Goal: Register for event/course

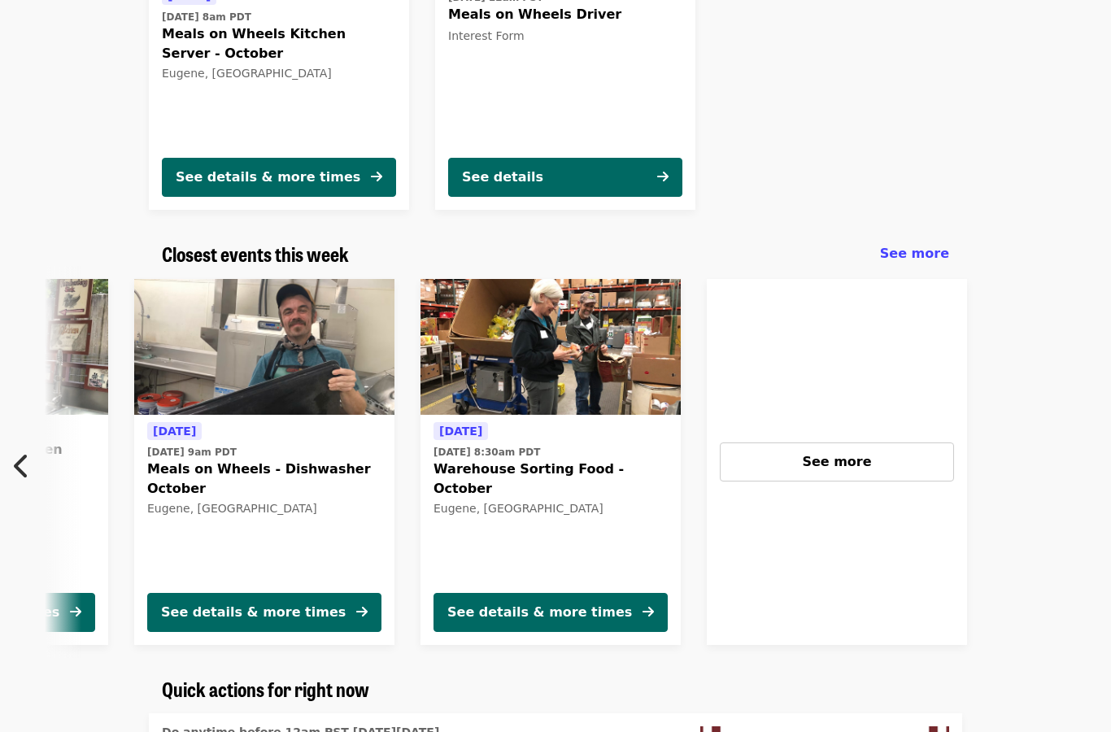
scroll to position [0, 875]
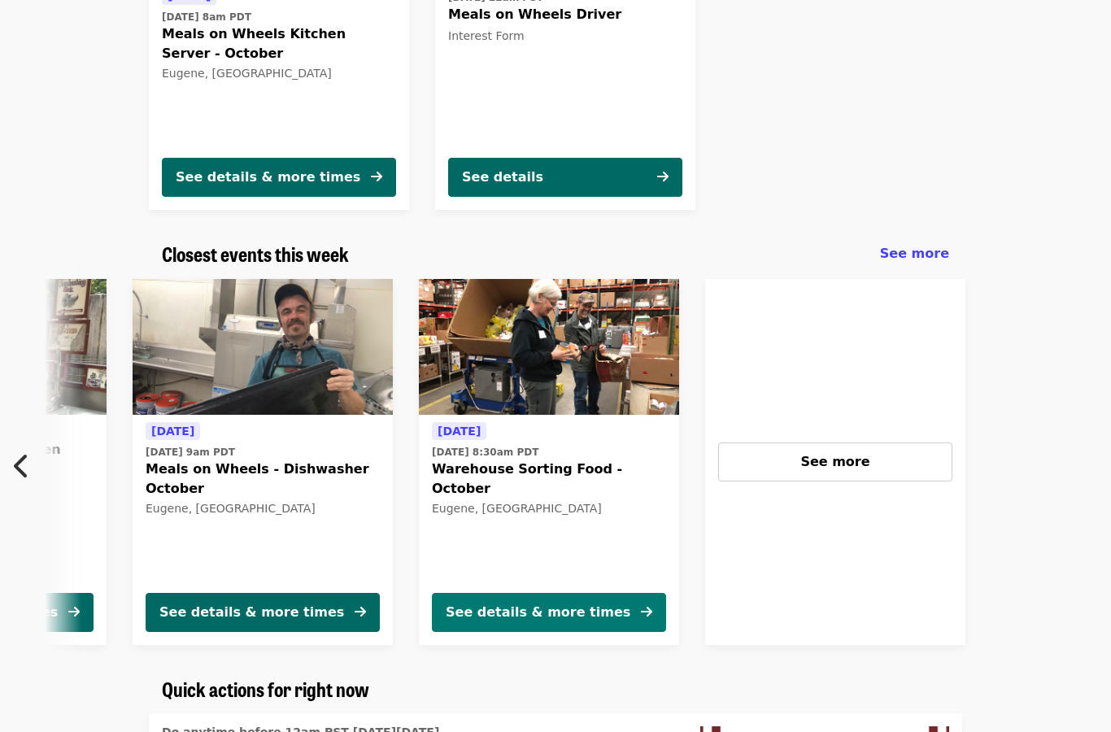
click at [560, 613] on div "See details & more times" at bounding box center [538, 613] width 185 height 20
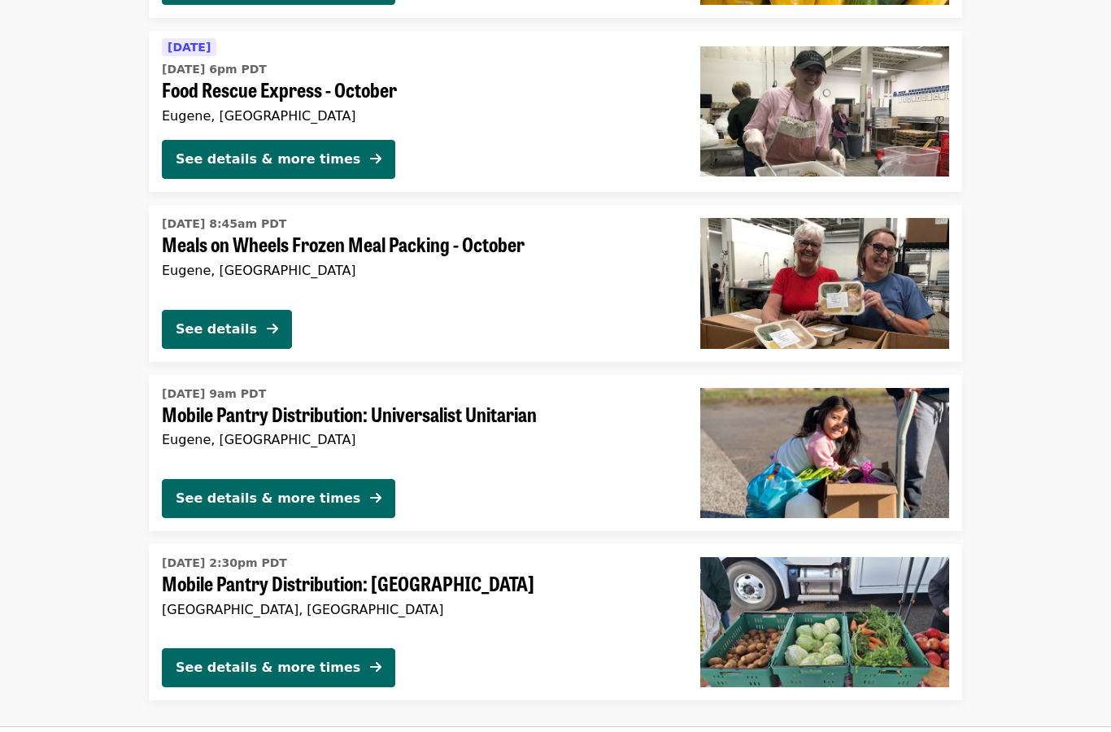
scroll to position [3884, 0]
click at [224, 322] on div "See details" at bounding box center [216, 330] width 81 height 20
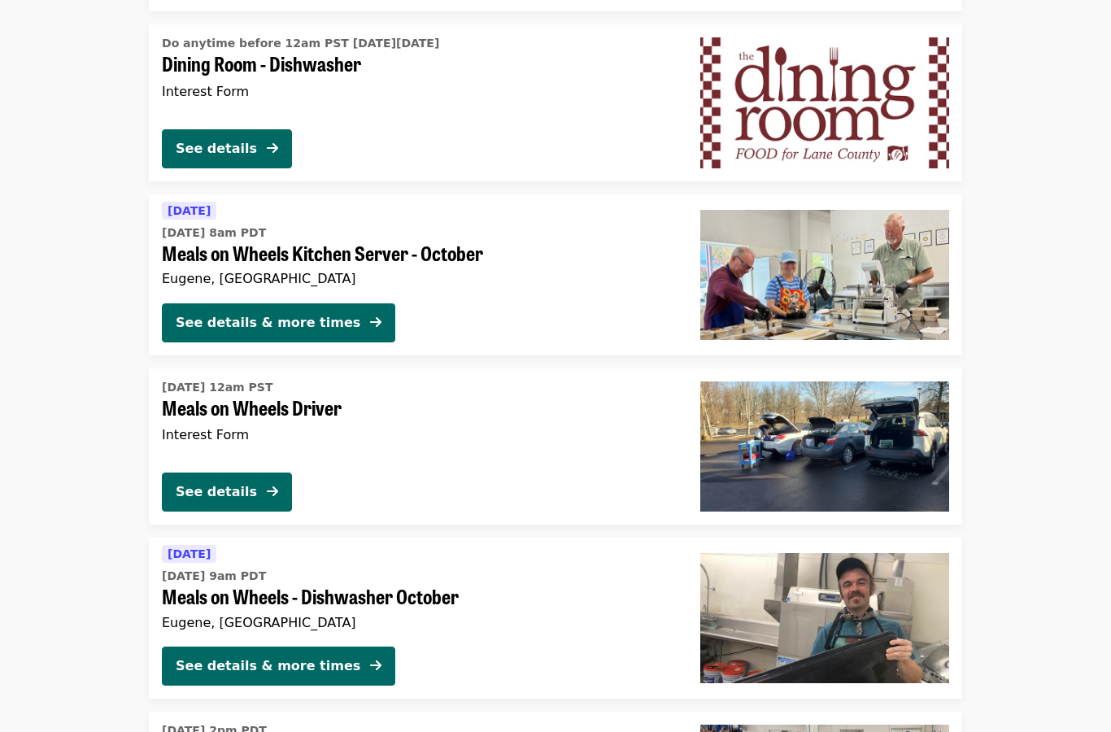
scroll to position [2347, 0]
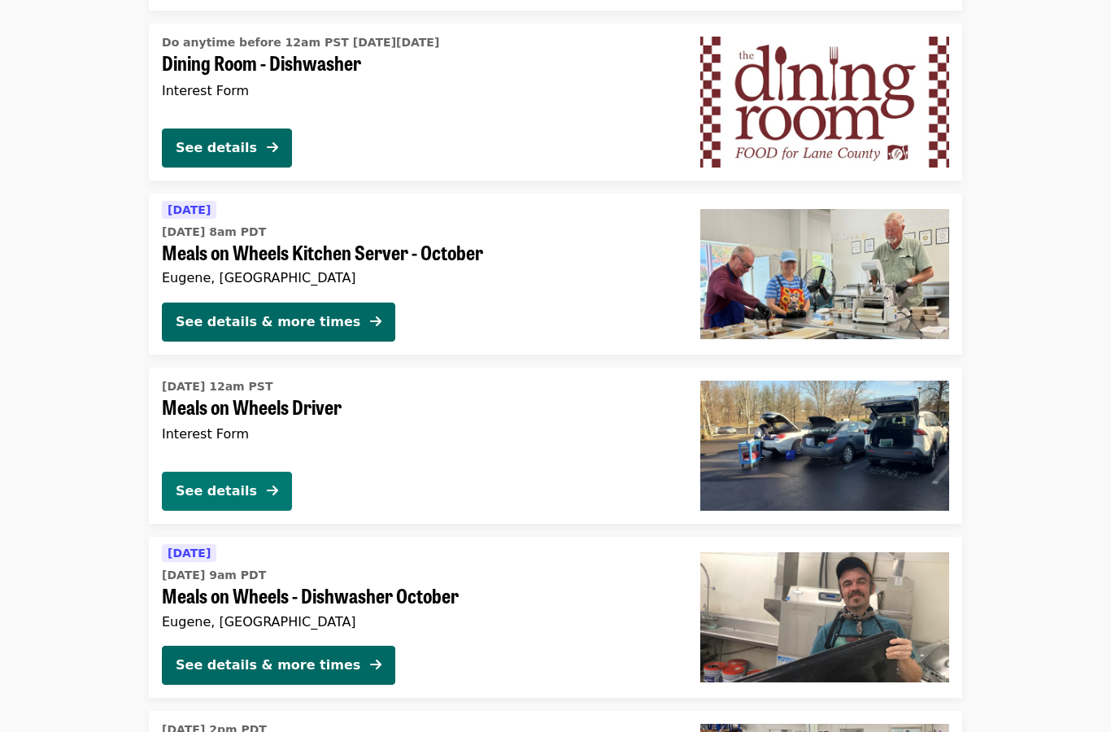
click at [222, 489] on div "See details" at bounding box center [216, 492] width 81 height 20
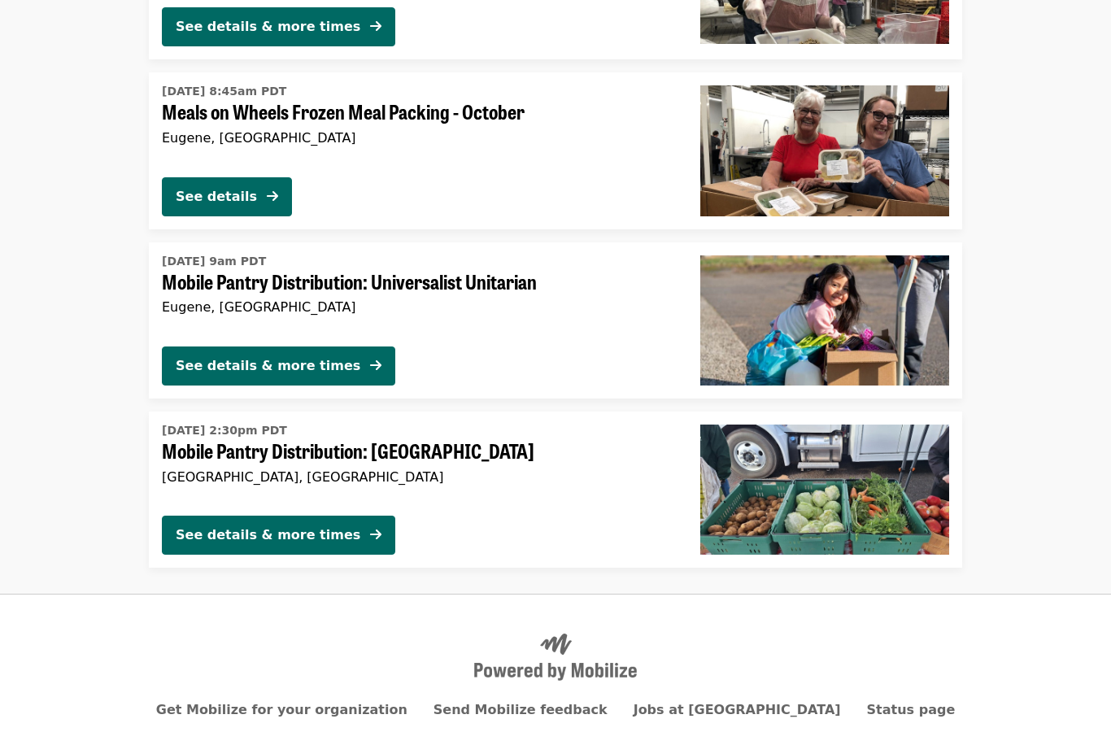
scroll to position [4080, 0]
